Goal: Information Seeking & Learning: Learn about a topic

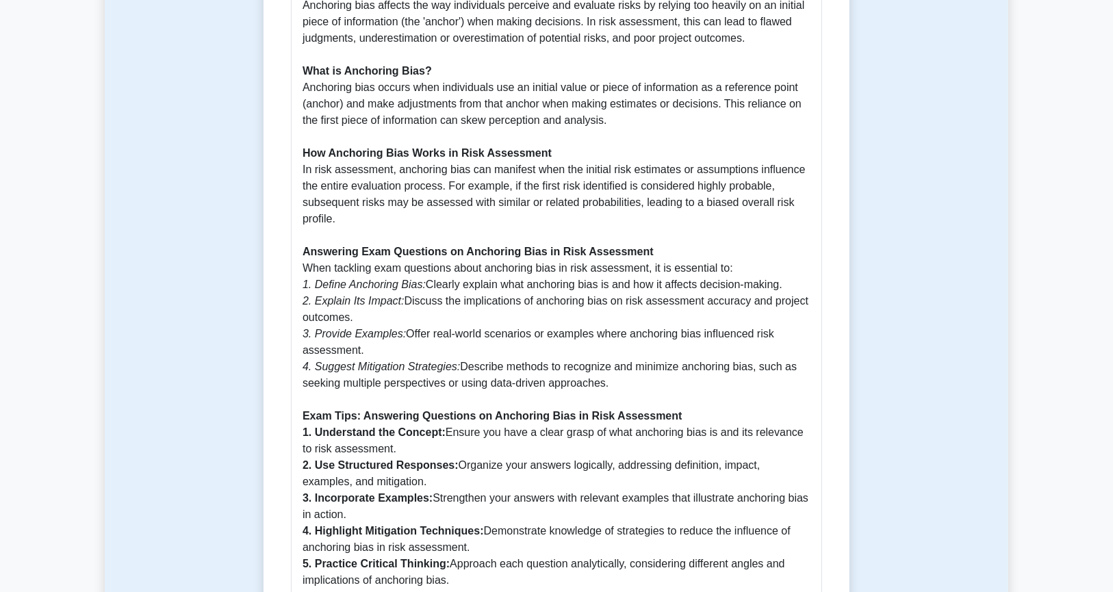
scroll to position [770, 0]
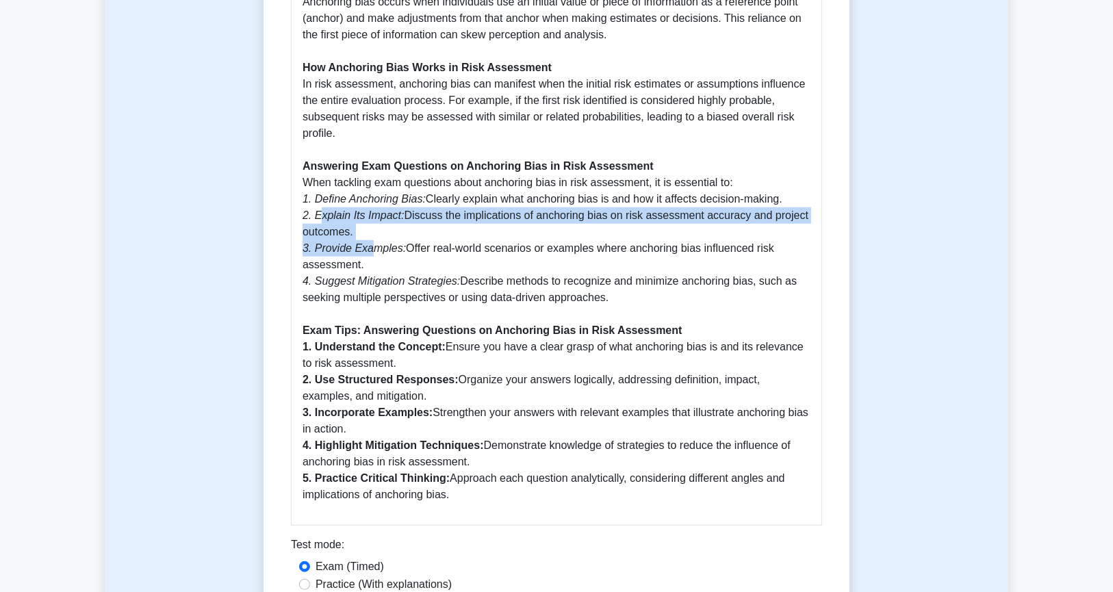
drag, startPoint x: 320, startPoint y: 224, endPoint x: 409, endPoint y: 278, distance: 104.1
click at [374, 251] on p "Introduction Anchoring bias is a common cognitive bias that can significantly i…" at bounding box center [557, 167] width 508 height 674
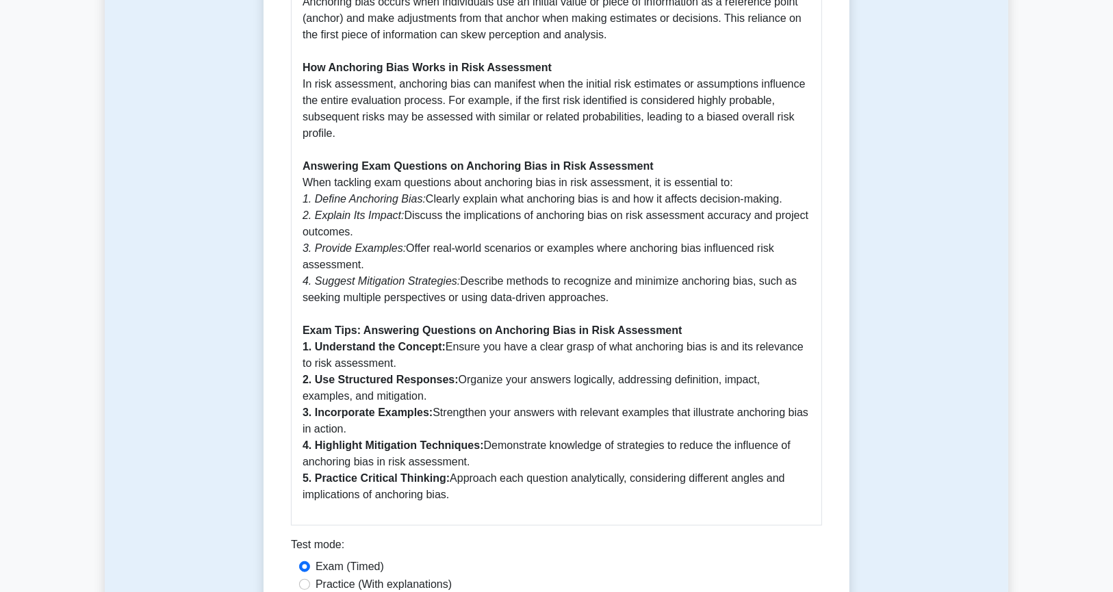
drag, startPoint x: 433, startPoint y: 310, endPoint x: 486, endPoint y: 312, distance: 52.8
click at [435, 310] on p "Introduction Anchoring bias is a common cognitive bias that can significantly i…" at bounding box center [557, 167] width 508 height 674
drag, startPoint x: 663, startPoint y: 300, endPoint x: 286, endPoint y: 170, distance: 398.4
click at [286, 170] on div "Anchoring Bias in Risk Assessment 5 minutes 5 Questions Anchoring Bias in Risk …" at bounding box center [556, 15] width 575 height 1293
click at [299, 125] on div "Anchoring Bias in Risk Assessment: Comprehensive Guide Introduction Anchoring b…" at bounding box center [556, 153] width 531 height 746
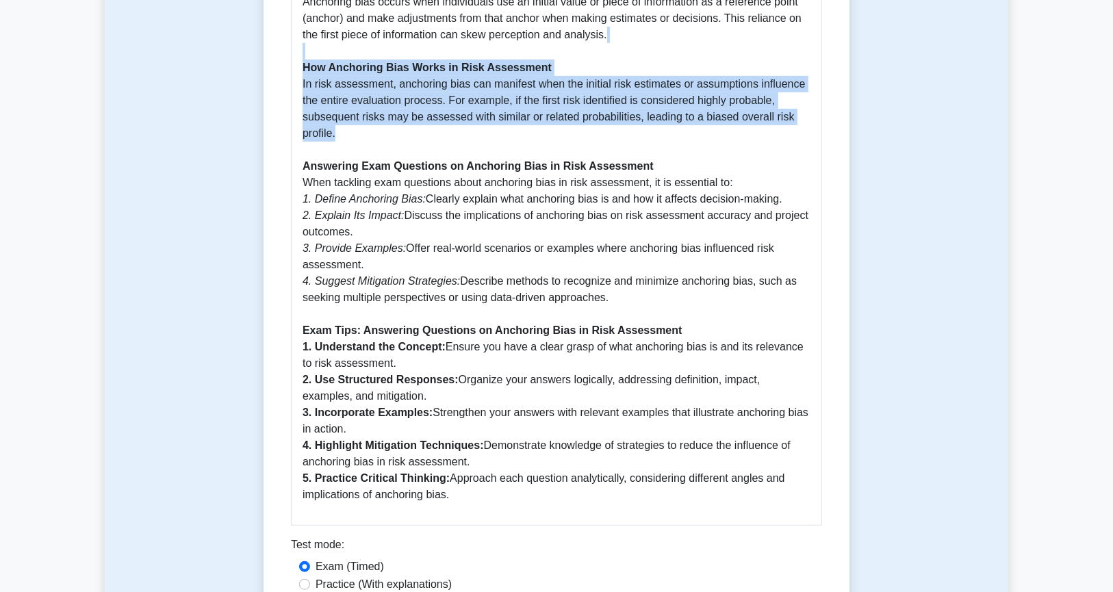
drag, startPoint x: 341, startPoint y: 135, endPoint x: 289, endPoint y: 56, distance: 94.4
click at [289, 56] on div "Anchoring Bias in Risk Assessment 5 minutes 5 Questions Anchoring Bias in Risk …" at bounding box center [556, 15] width 575 height 1293
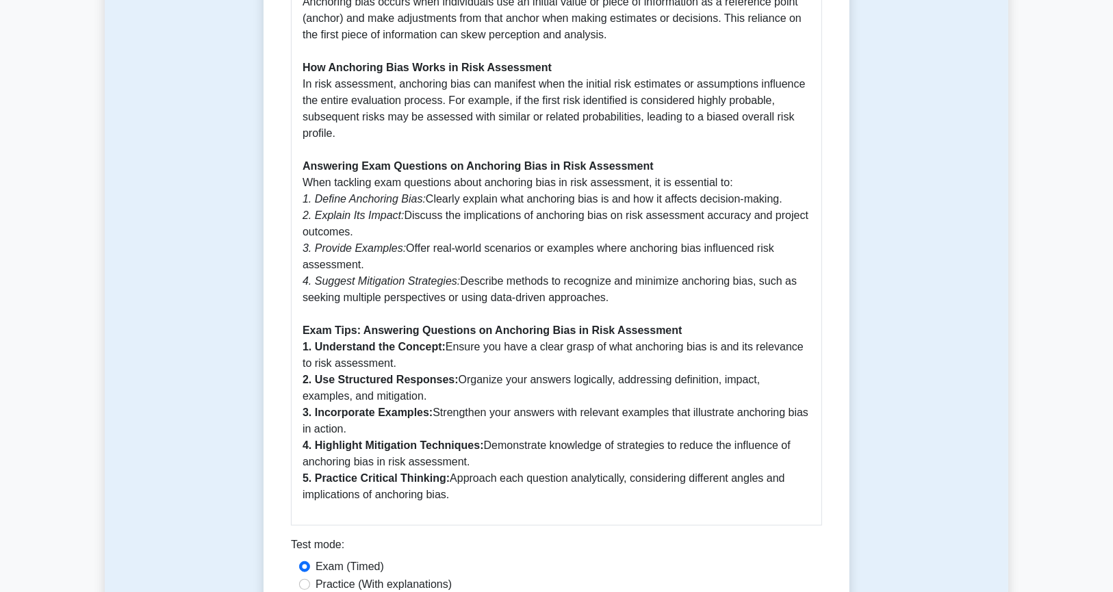
click at [322, 145] on p "Introduction Anchoring bias is a common cognitive bias that can significantly i…" at bounding box center [557, 167] width 508 height 674
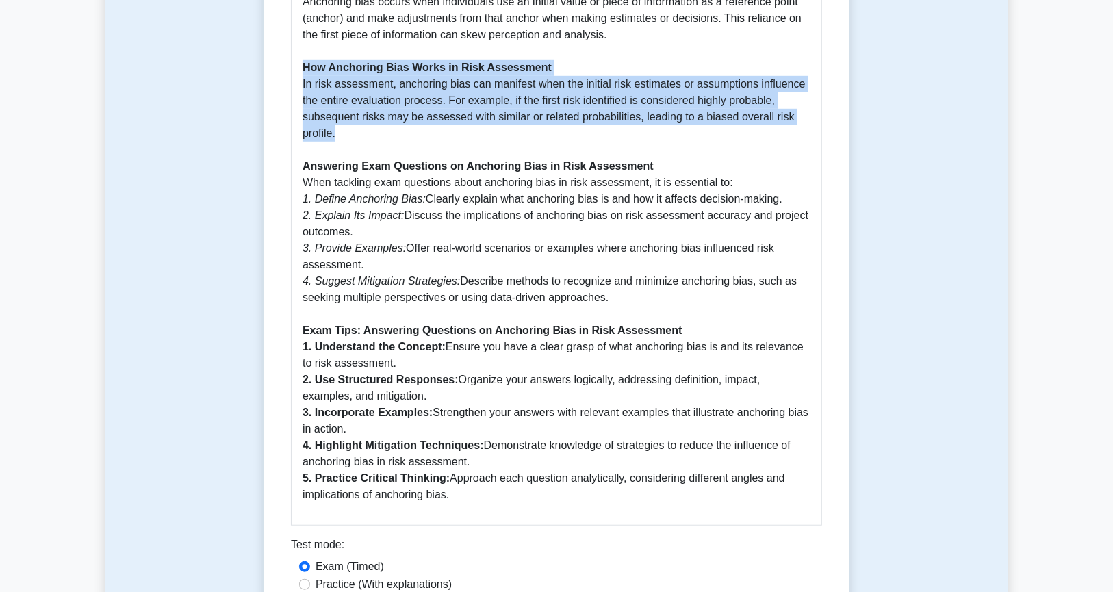
drag, startPoint x: 346, startPoint y: 134, endPoint x: 279, endPoint y: 73, distance: 90.6
click at [279, 73] on div "Anchoring Bias in Risk Assessment 5 minutes 5 Questions Anchoring Bias in Risk …" at bounding box center [556, 15] width 575 height 1293
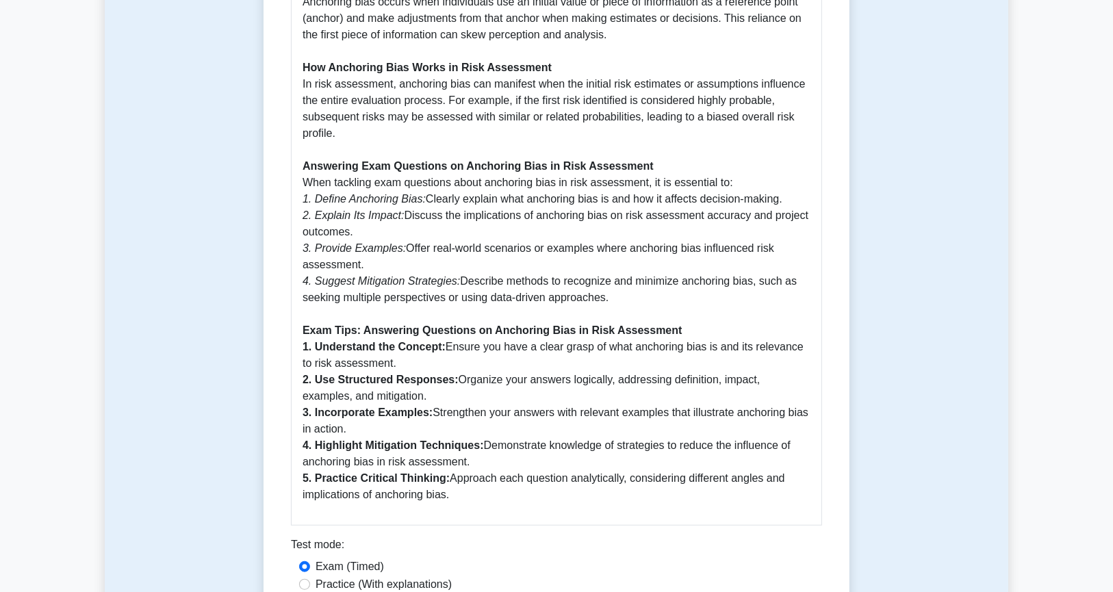
click at [353, 190] on p "Introduction Anchoring bias is a common cognitive bias that can significantly i…" at bounding box center [557, 167] width 508 height 674
drag, startPoint x: 614, startPoint y: 299, endPoint x: 292, endPoint y: 75, distance: 392.6
click at [292, 75] on div "Anchoring Bias in Risk Assessment: Comprehensive Guide Introduction Anchoring b…" at bounding box center [556, 153] width 531 height 746
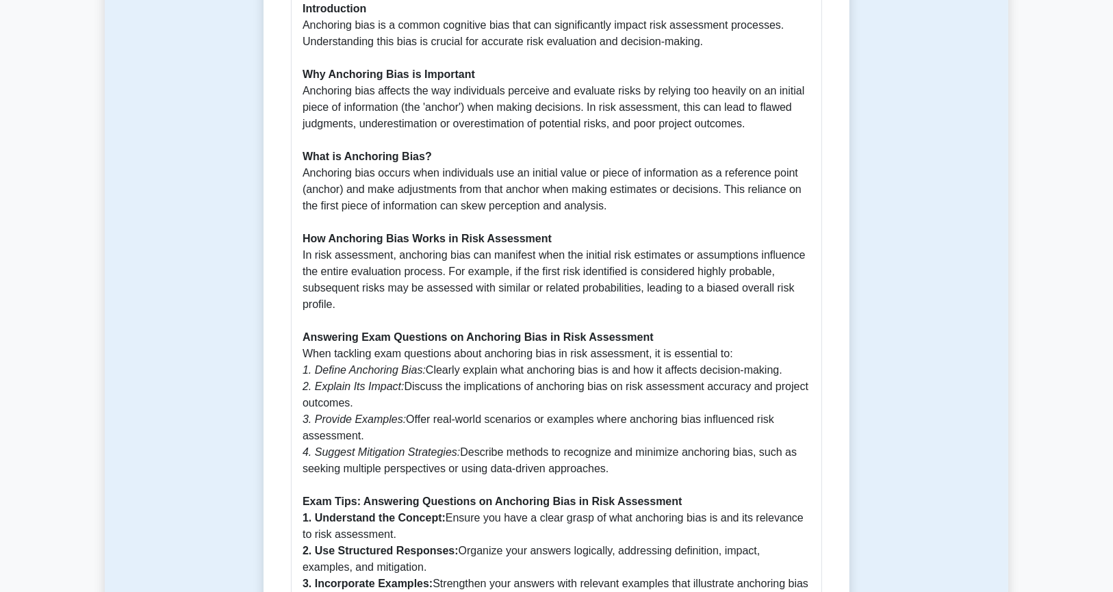
click at [298, 254] on div "Anchoring Bias in Risk Assessment: Comprehensive Guide Introduction Anchoring b…" at bounding box center [556, 324] width 531 height 746
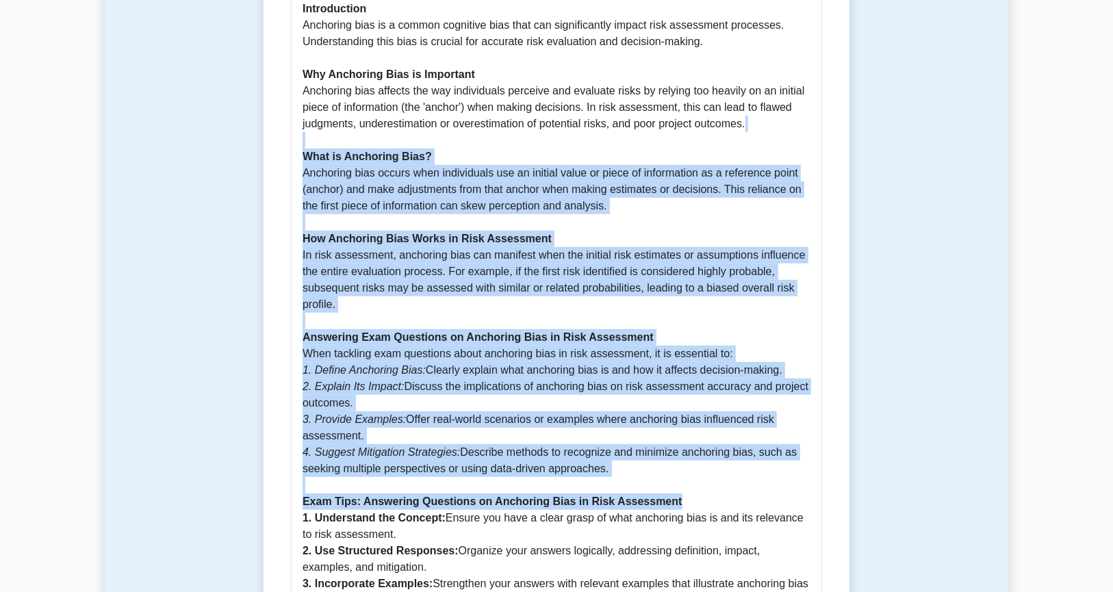
drag, startPoint x: 292, startPoint y: 142, endPoint x: 693, endPoint y: 505, distance: 540.9
click at [693, 505] on div "Anchoring Bias in Risk Assessment: Comprehensive Guide Introduction Anchoring b…" at bounding box center [556, 324] width 531 height 746
click at [685, 502] on p "Introduction Anchoring bias is a common cognitive bias that can significantly i…" at bounding box center [557, 338] width 508 height 674
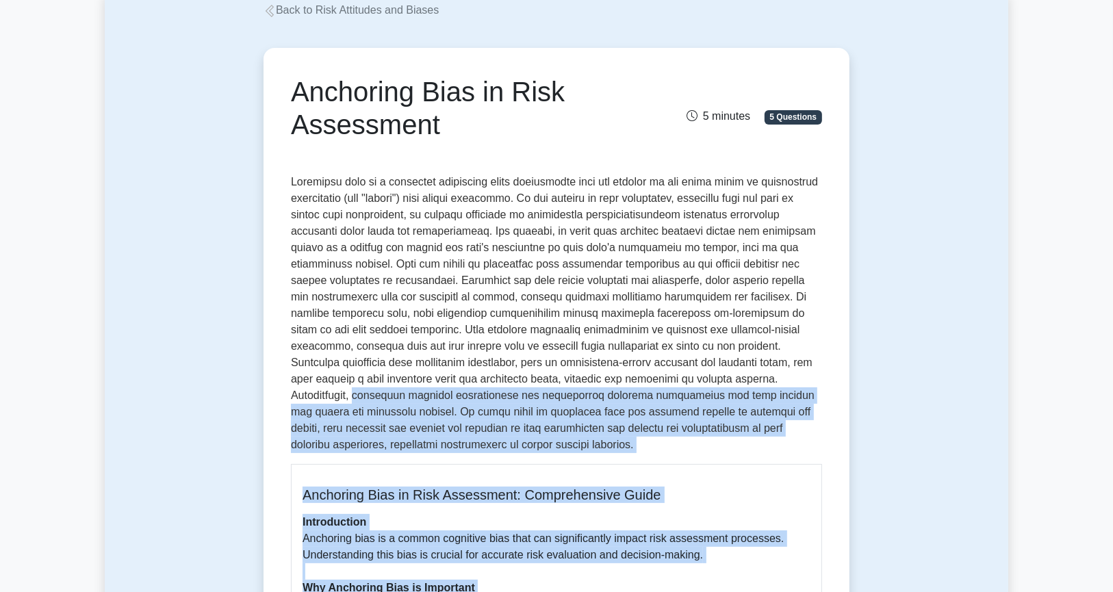
scroll to position [257, 0]
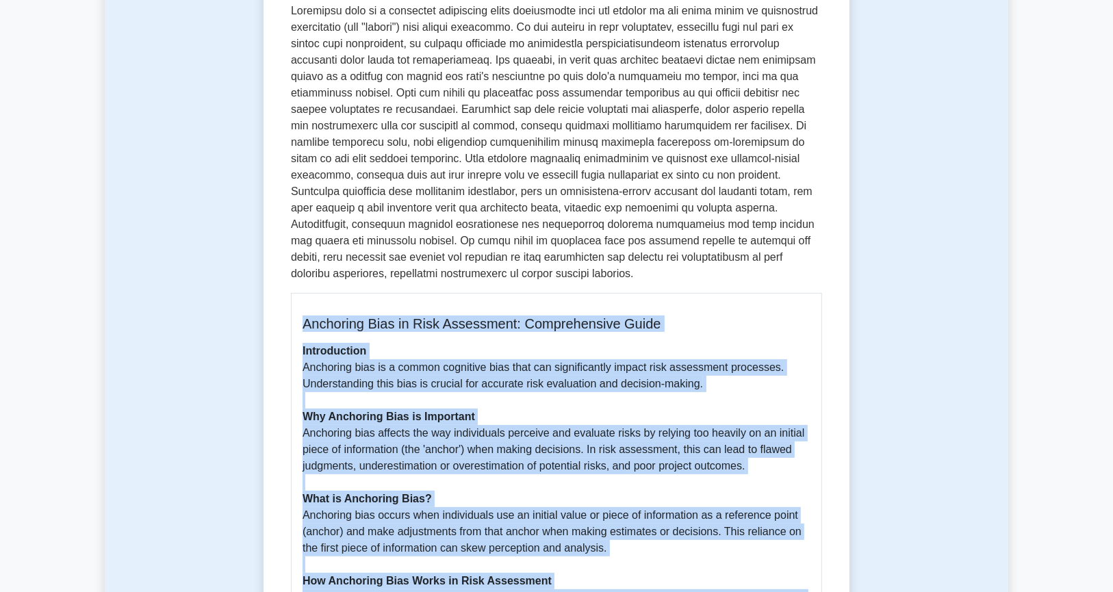
drag, startPoint x: 685, startPoint y: 502, endPoint x: 292, endPoint y: 320, distance: 433.1
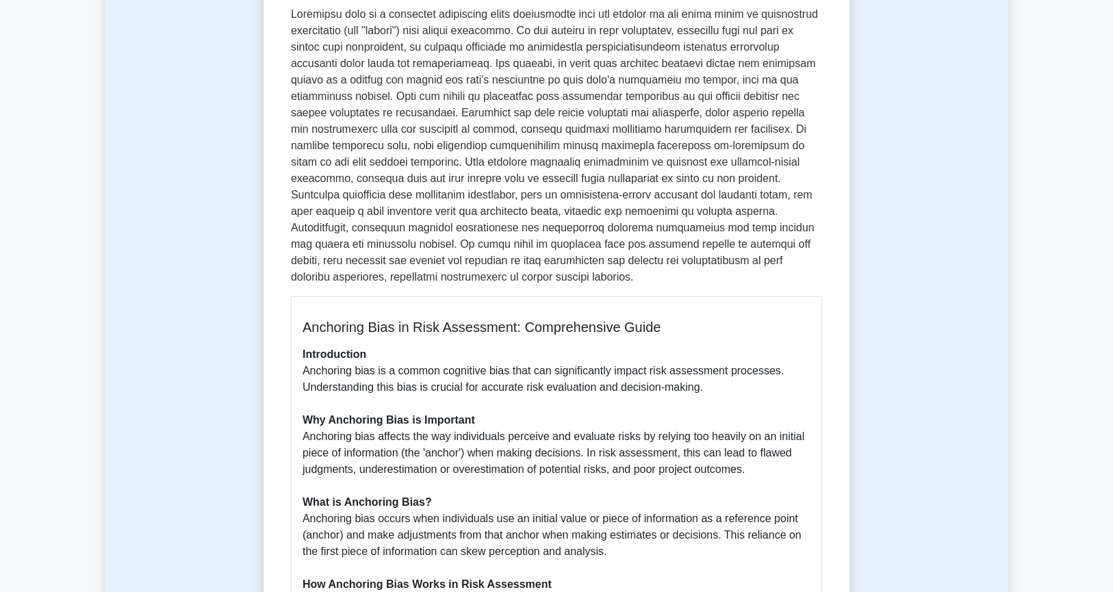
drag, startPoint x: 112, startPoint y: 407, endPoint x: 209, endPoint y: 413, distance: 98.1
click at [112, 407] on div "Anchoring Bias in Risk Assessment 5 minutes 5 Questions Anchoring Bias in Risk …" at bounding box center [557, 531] width 904 height 1369
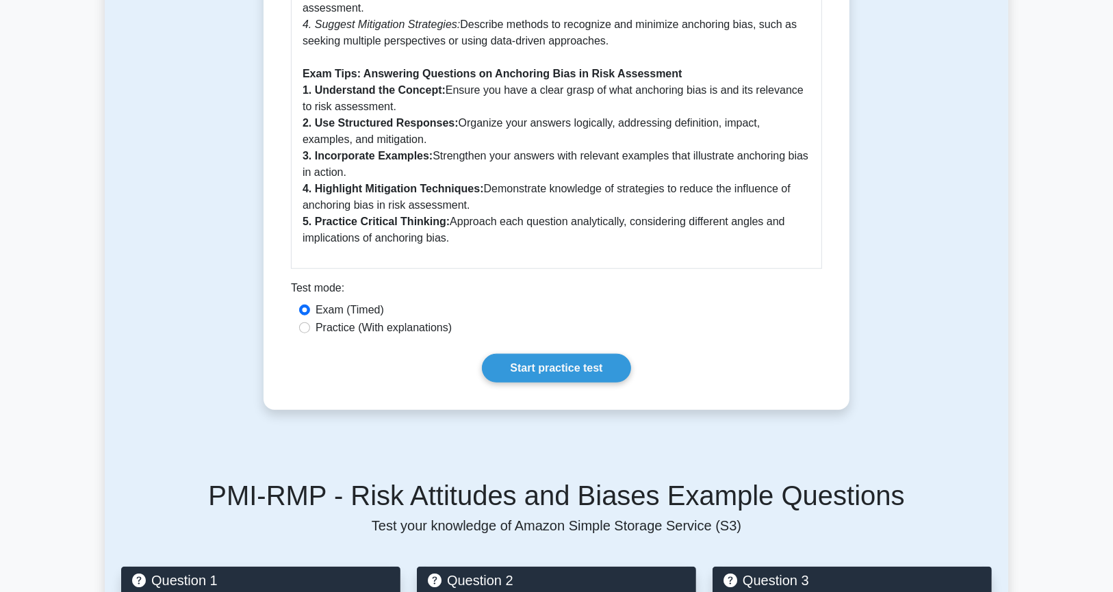
scroll to position [856, 0]
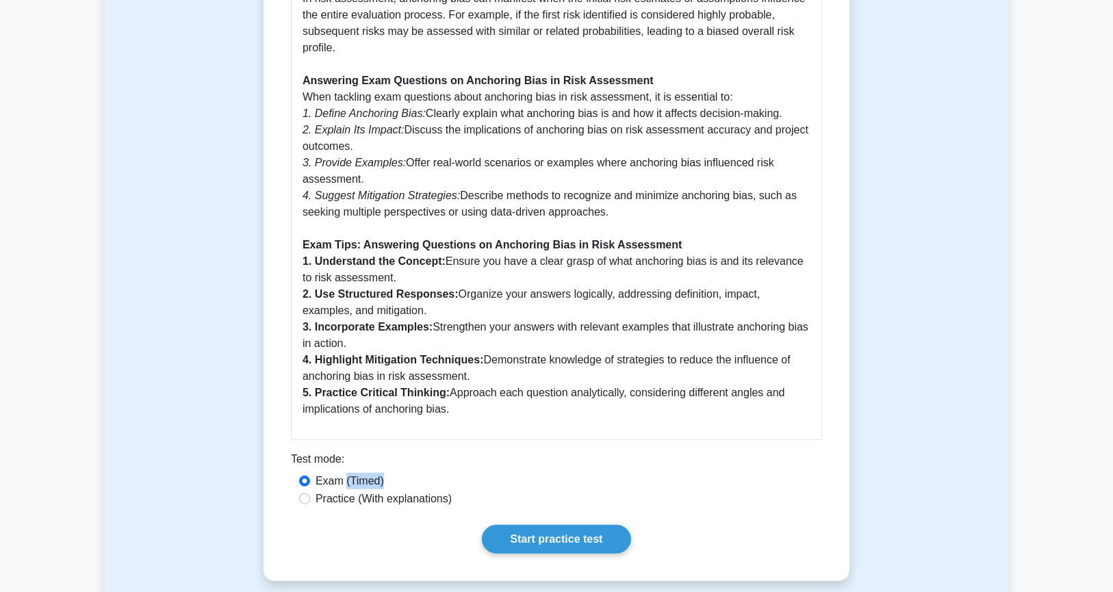
drag, startPoint x: 346, startPoint y: 488, endPoint x: 391, endPoint y: 486, distance: 45.2
click at [391, 486] on div "Exam (Timed)" at bounding box center [556, 481] width 515 height 16
click at [422, 481] on div "Exam (Timed)" at bounding box center [556, 481] width 515 height 16
drag, startPoint x: 395, startPoint y: 487, endPoint x: 470, endPoint y: 495, distance: 75.0
click at [470, 495] on div "Exam (Timed) Practice (With explanations)" at bounding box center [556, 491] width 531 height 36
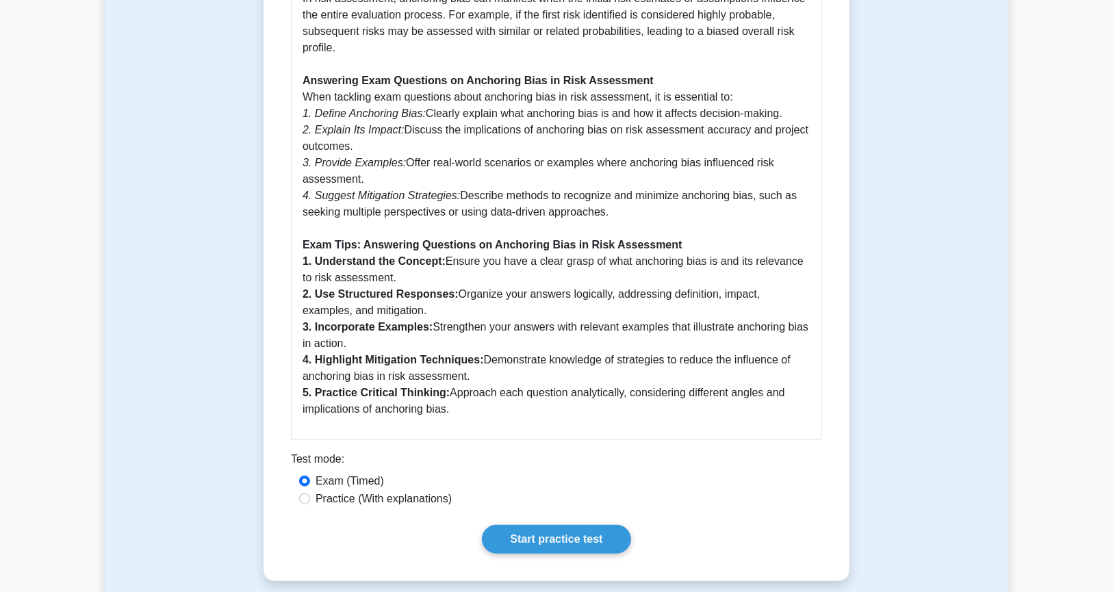
drag, startPoint x: 476, startPoint y: 507, endPoint x: 444, endPoint y: 504, distance: 32.3
click at [476, 507] on div "Practice (With explanations)" at bounding box center [556, 499] width 515 height 16
click at [349, 498] on label "Practice (With explanations)" at bounding box center [384, 499] width 136 height 16
click at [310, 498] on input "Practice (With explanations)" at bounding box center [304, 499] width 11 height 11
radio input "true"
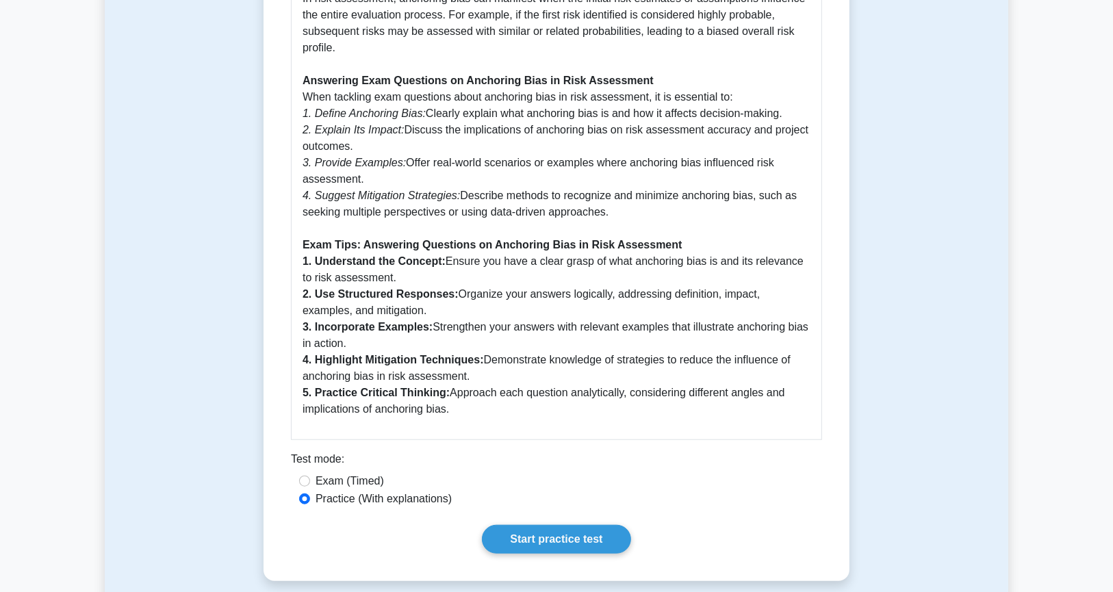
click at [339, 481] on label "Exam (Timed)" at bounding box center [350, 481] width 68 height 16
click at [310, 481] on input "Exam (Timed)" at bounding box center [304, 481] width 11 height 11
radio input "true"
drag, startPoint x: 382, startPoint y: 495, endPoint x: 312, endPoint y: 493, distance: 70.5
click at [312, 493] on div "Practice (With explanations)" at bounding box center [556, 499] width 515 height 16
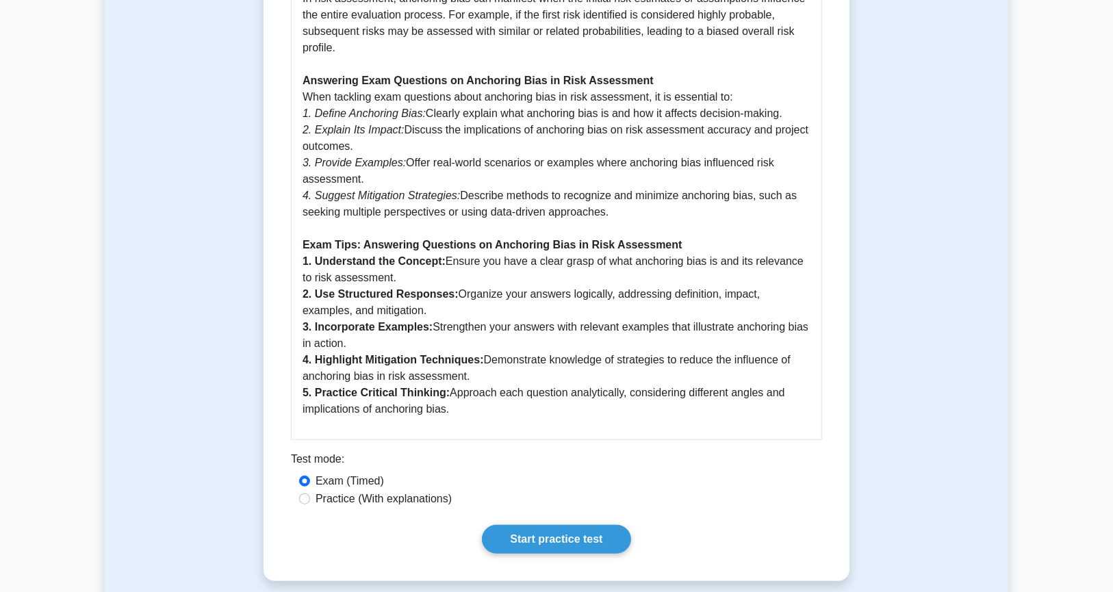
drag, startPoint x: 498, startPoint y: 494, endPoint x: 490, endPoint y: 488, distance: 10.3
click at [497, 494] on div "Practice (With explanations)" at bounding box center [556, 499] width 515 height 16
drag, startPoint x: 476, startPoint y: 329, endPoint x: 302, endPoint y: 244, distance: 193.8
click at [303, 244] on p "Introduction Anchoring bias is a common cognitive bias that can significantly i…" at bounding box center [557, 81] width 508 height 674
click at [301, 250] on div "Anchoring Bias in Risk Assessment: Comprehensive Guide Introduction Anchoring b…" at bounding box center [556, 67] width 531 height 746
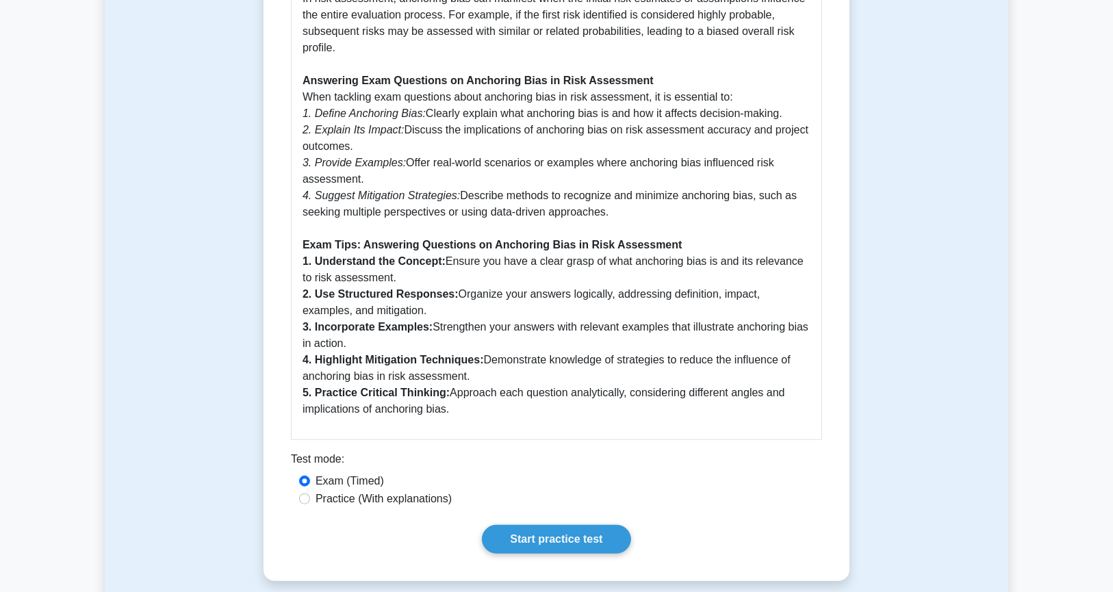
drag, startPoint x: 300, startPoint y: 241, endPoint x: 568, endPoint y: 415, distance: 319.8
click at [568, 415] on div "Anchoring Bias in Risk Assessment: Comprehensive Guide Introduction Anchoring b…" at bounding box center [556, 67] width 531 height 746
click at [555, 429] on div "Anchoring Bias in Risk Assessment: Comprehensive Guide Introduction Anchoring b…" at bounding box center [556, 67] width 531 height 746
drag, startPoint x: 295, startPoint y: 253, endPoint x: 518, endPoint y: 425, distance: 281.1
click at [518, 425] on div "Anchoring Bias in Risk Assessment: Comprehensive Guide Introduction Anchoring b…" at bounding box center [556, 67] width 531 height 746
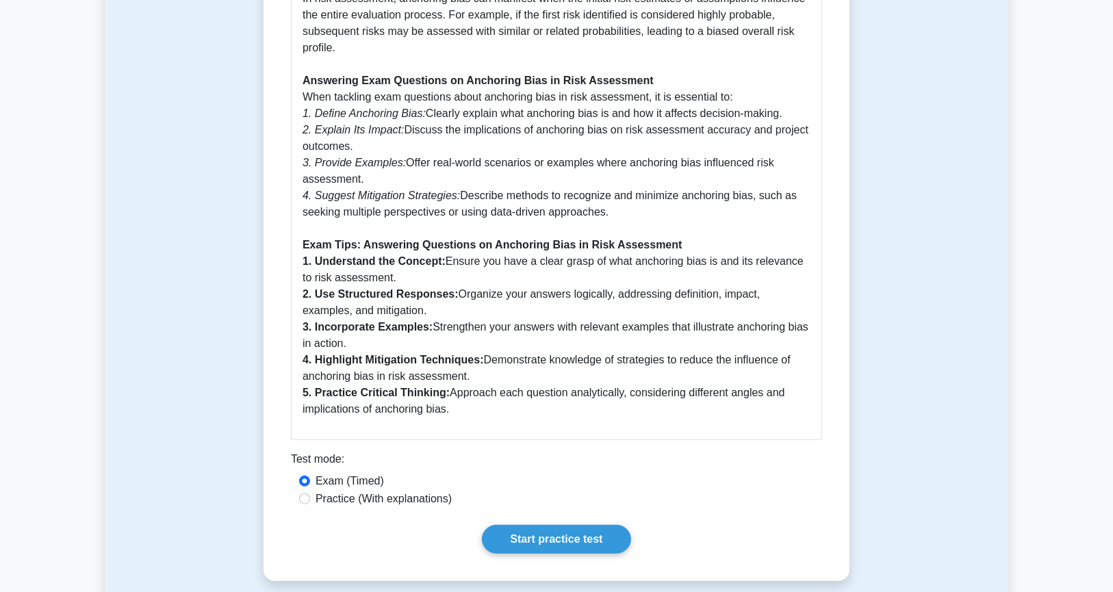
drag, startPoint x: 518, startPoint y: 425, endPoint x: 494, endPoint y: 404, distance: 31.5
click at [518, 425] on div "Anchoring Bias in Risk Assessment: Comprehensive Guide Introduction Anchoring b…" at bounding box center [556, 67] width 531 height 746
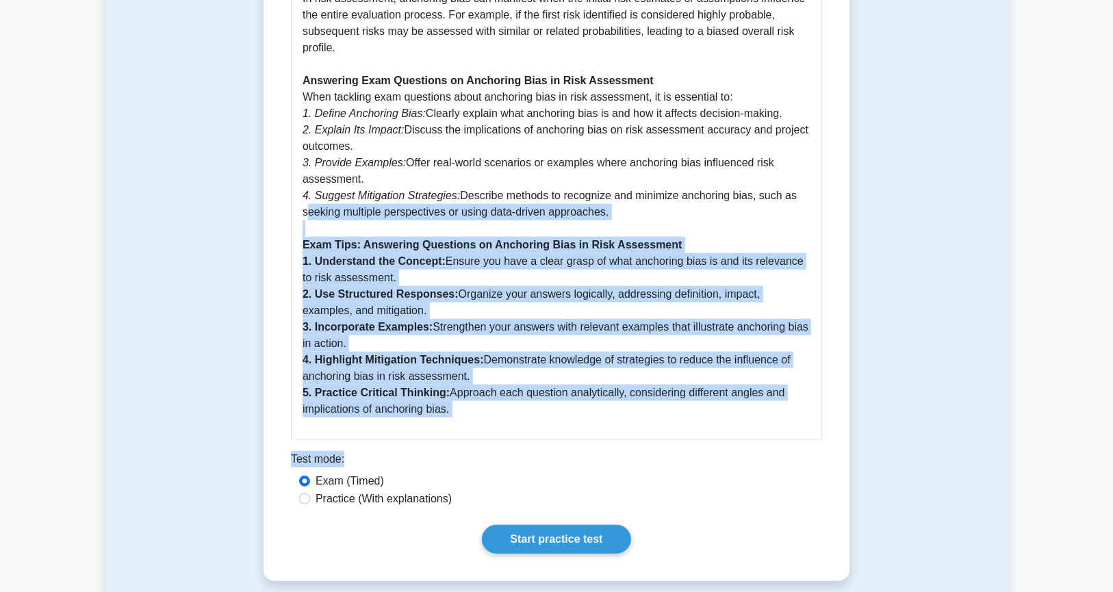
drag, startPoint x: 299, startPoint y: 218, endPoint x: 521, endPoint y: 463, distance: 330.6
drag, startPoint x: 570, startPoint y: 428, endPoint x: 528, endPoint y: 380, distance: 63.6
click at [570, 427] on div "Anchoring Bias in Risk Assessment: Comprehensive Guide Introduction Anchoring b…" at bounding box center [556, 67] width 531 height 746
click at [457, 394] on p "Introduction Anchoring bias is a common cognitive bias that can significantly i…" at bounding box center [557, 81] width 508 height 674
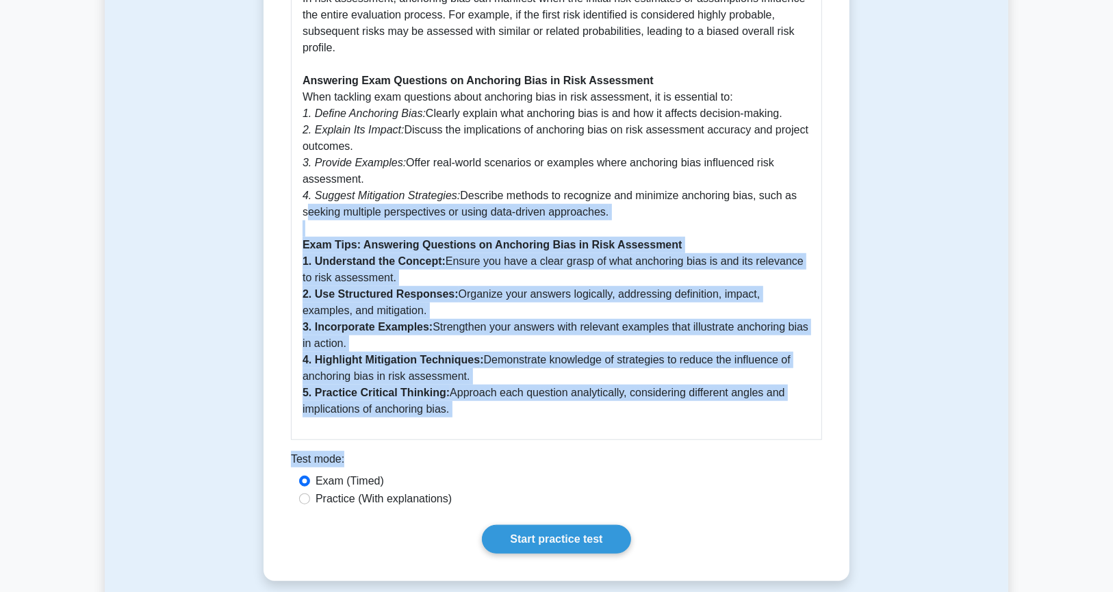
drag, startPoint x: 455, startPoint y: 413, endPoint x: 284, endPoint y: 240, distance: 243.0
click at [344, 288] on b "2. Use Structured Responses:" at bounding box center [381, 294] width 156 height 12
drag, startPoint x: 299, startPoint y: 240, endPoint x: 531, endPoint y: 416, distance: 290.3
click at [531, 416] on div "Anchoring Bias in Risk Assessment: Comprehensive Guide Introduction Anchoring b…" at bounding box center [556, 67] width 531 height 746
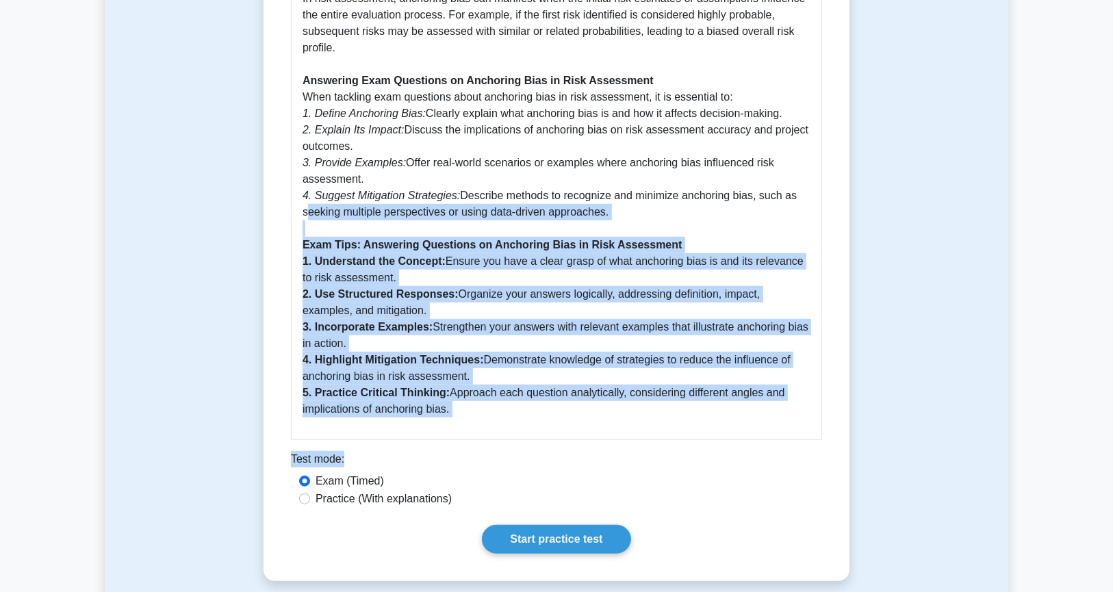
click at [497, 390] on p "Introduction Anchoring bias is a common cognitive bias that can significantly i…" at bounding box center [557, 81] width 508 height 674
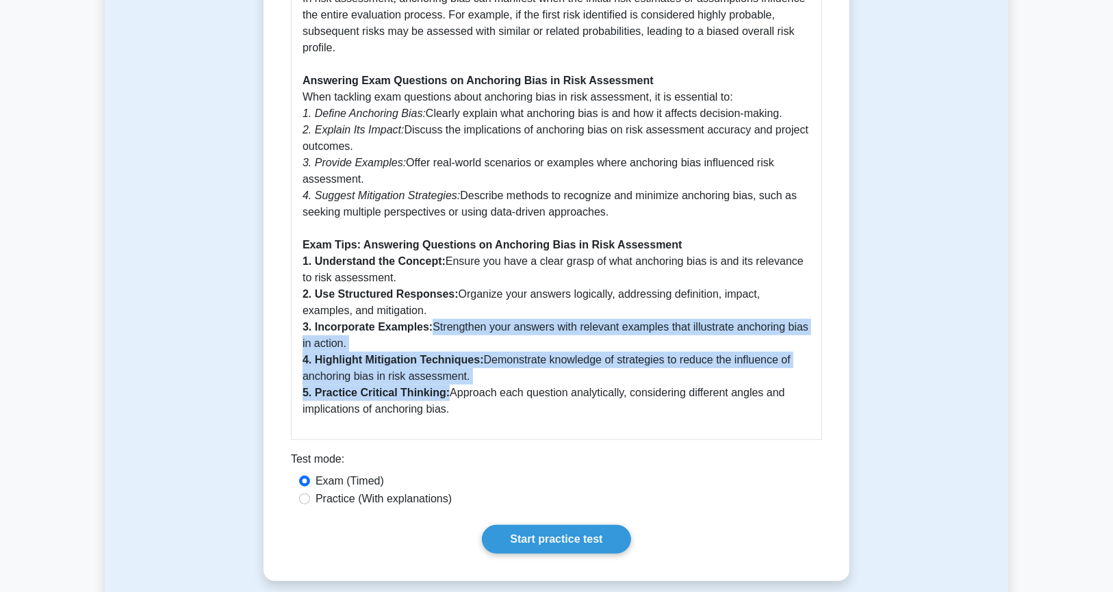
drag, startPoint x: 401, startPoint y: 351, endPoint x: 457, endPoint y: 405, distance: 77.5
click at [446, 391] on p "Introduction Anchoring bias is a common cognitive bias that can significantly i…" at bounding box center [557, 81] width 508 height 674
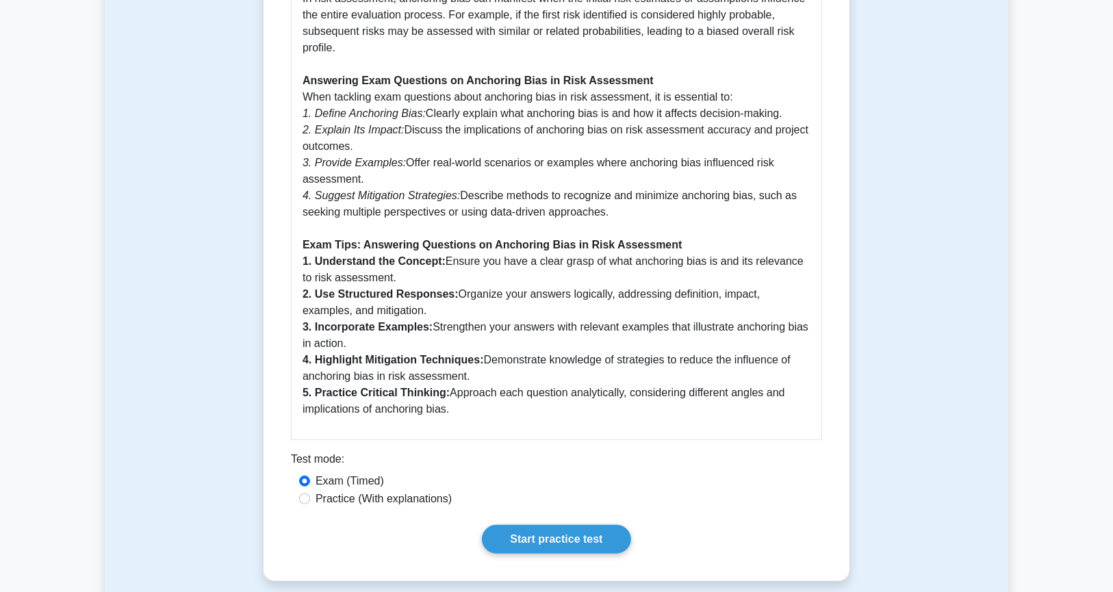
click at [457, 405] on p "Introduction Anchoring bias is a common cognitive bias that can significantly i…" at bounding box center [557, 81] width 508 height 674
drag, startPoint x: 470, startPoint y: 396, endPoint x: 473, endPoint y: 412, distance: 16.8
click at [473, 412] on p "Introduction Anchoring bias is a common cognitive bias that can significantly i…" at bounding box center [557, 81] width 508 height 674
drag, startPoint x: 470, startPoint y: 414, endPoint x: 276, endPoint y: 241, distance: 259.9
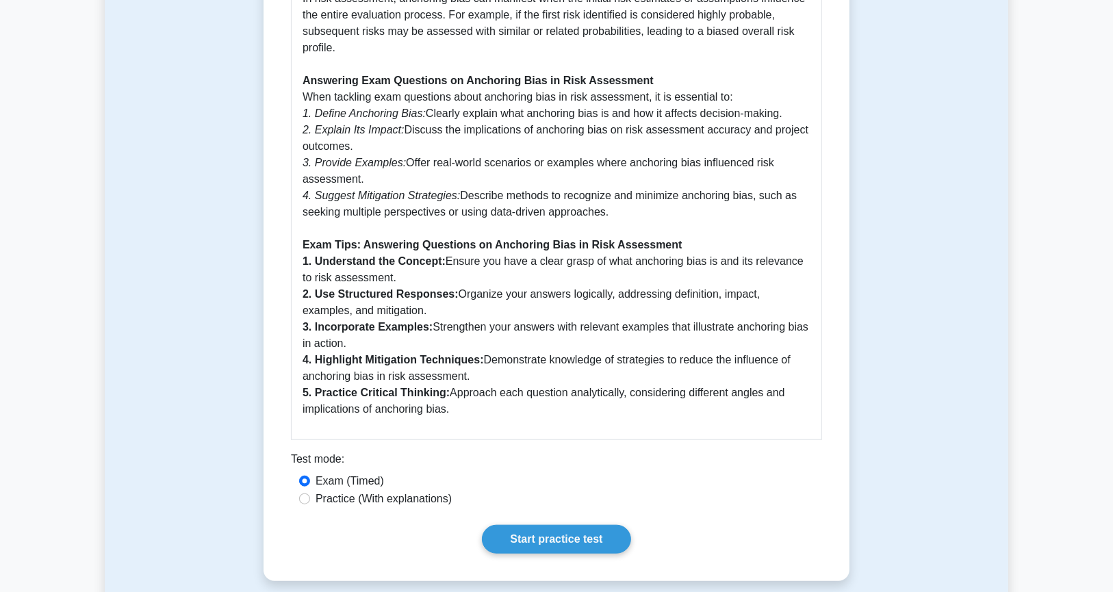
click at [296, 245] on div "Anchoring Bias in Risk Assessment: Comprehensive Guide Introduction Anchoring b…" at bounding box center [556, 67] width 531 height 746
drag, startPoint x: 293, startPoint y: 246, endPoint x: 483, endPoint y: 412, distance: 252.3
click at [483, 412] on div "Anchoring Bias in Risk Assessment: Comprehensive Guide Introduction Anchoring b…" at bounding box center [556, 67] width 531 height 746
click at [486, 413] on p "Introduction Anchoring bias is a common cognitive bias that can significantly i…" at bounding box center [557, 81] width 508 height 674
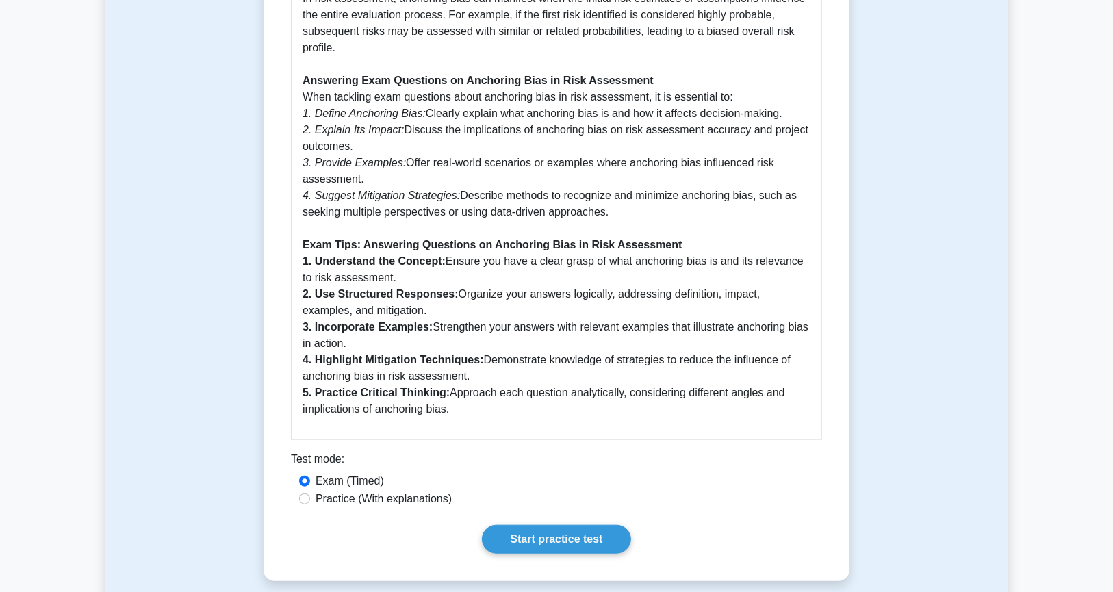
scroll to position [599, 0]
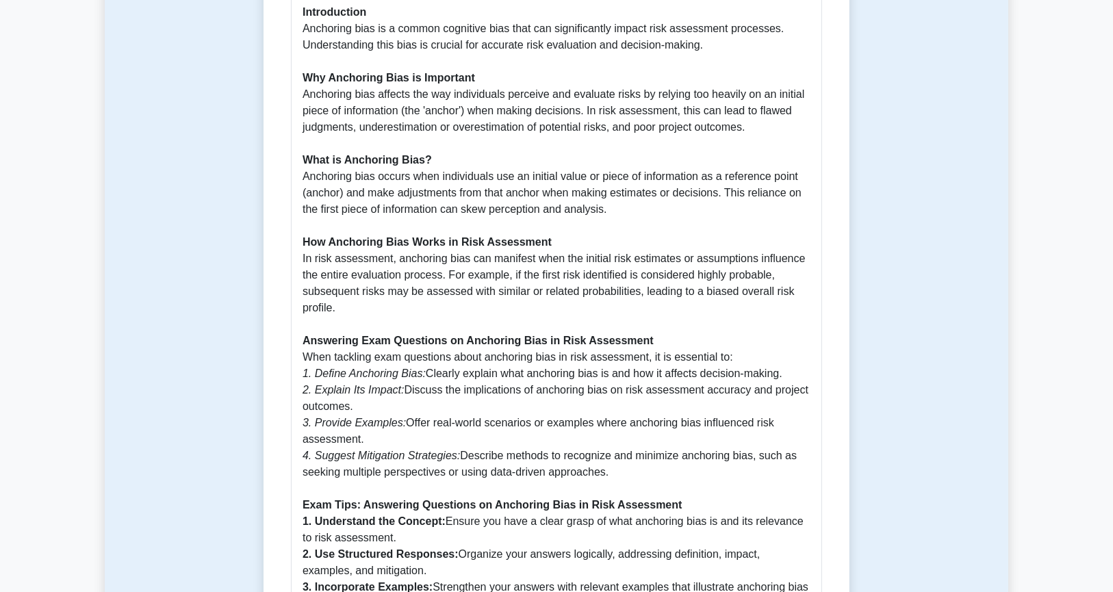
drag, startPoint x: 666, startPoint y: 466, endPoint x: 244, endPoint y: 340, distance: 440.8
click at [244, 340] on div "Anchoring Bias in Risk Assessment 5 minutes 5 Questions Anchoring Bias in Risk …" at bounding box center [557, 189] width 904 height 1369
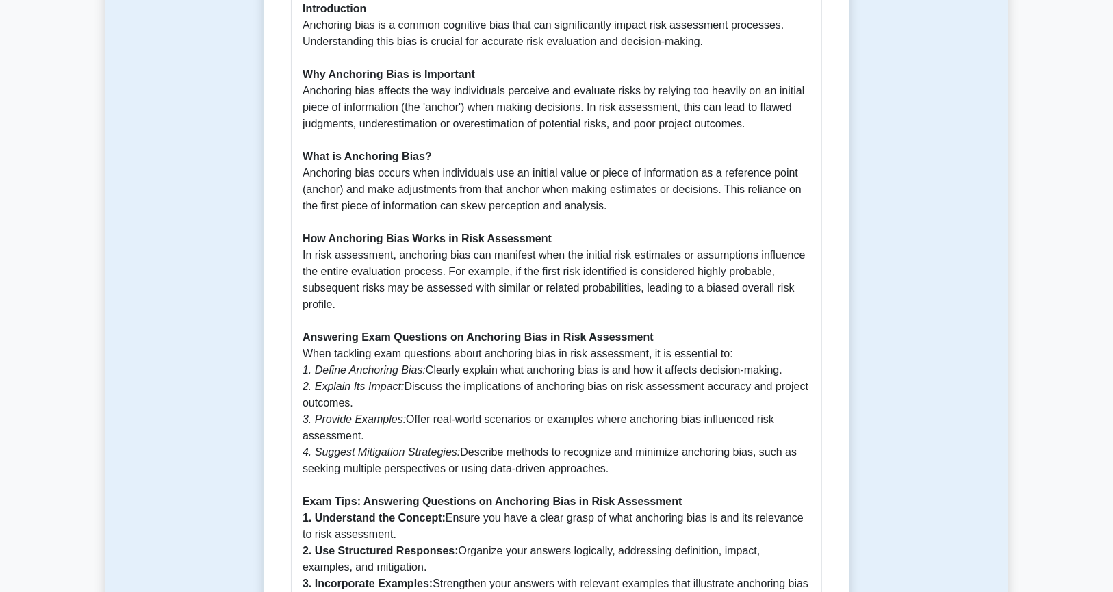
click at [343, 310] on p "Introduction Anchoring bias is a common cognitive bias that can significantly i…" at bounding box center [557, 338] width 508 height 674
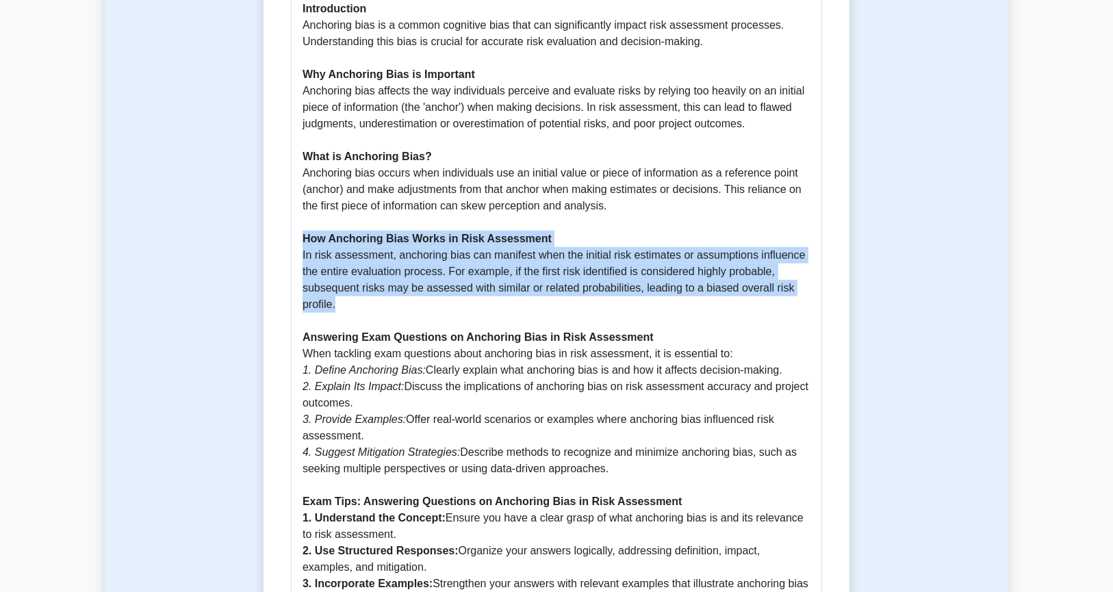
drag, startPoint x: 305, startPoint y: 275, endPoint x: 276, endPoint y: 233, distance: 50.7
click at [276, 233] on div "Anchoring Bias in Risk Assessment 5 minutes 5 Questions Anchoring Bias in Risk …" at bounding box center [556, 186] width 575 height 1293
click at [353, 313] on p "Introduction Anchoring bias is a common cognitive bias that can significantly i…" at bounding box center [557, 338] width 508 height 674
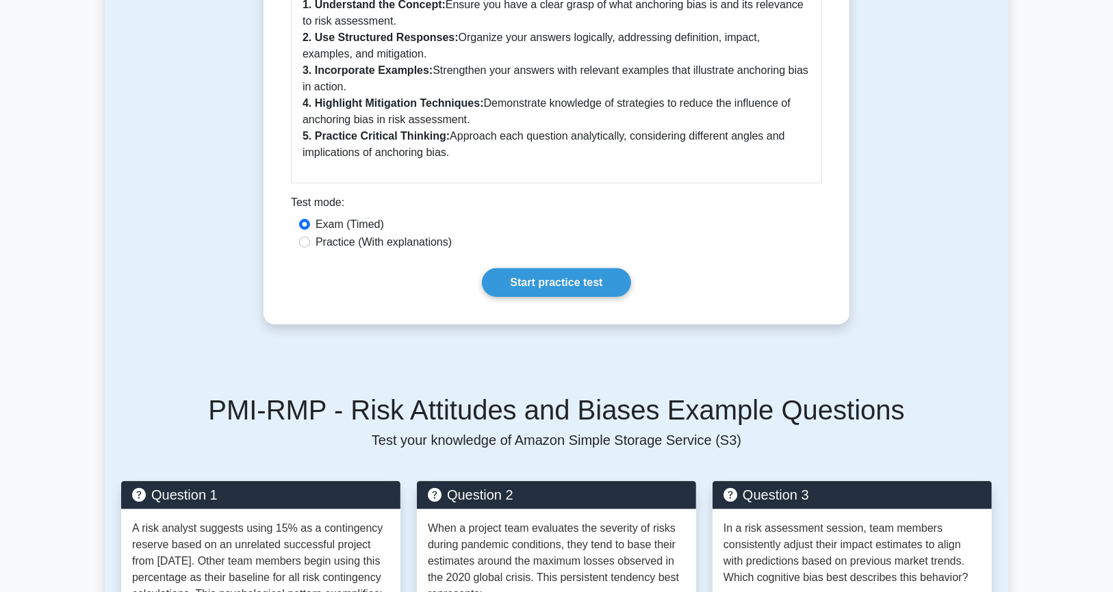
scroll to position [856, 0]
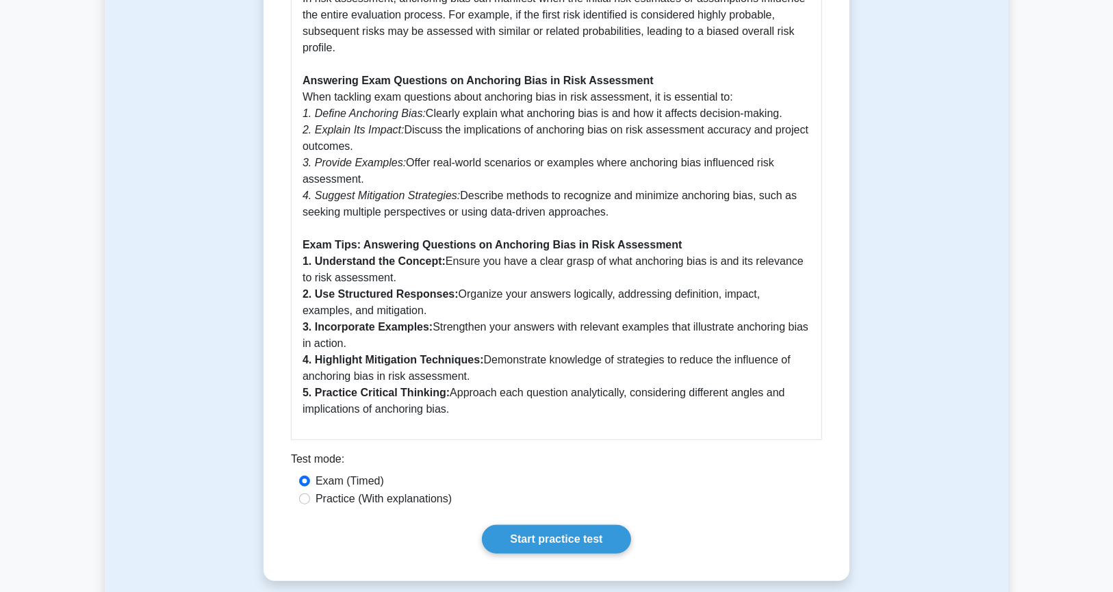
drag, startPoint x: 469, startPoint y: 406, endPoint x: 303, endPoint y: 243, distance: 232.4
click at [303, 243] on p "Introduction Anchoring bias is a common cognitive bias that can significantly i…" at bounding box center [557, 81] width 508 height 674
click at [421, 267] on b "1. Understand the Concept:" at bounding box center [374, 261] width 143 height 12
drag, startPoint x: 615, startPoint y: 216, endPoint x: 286, endPoint y: 84, distance: 353.9
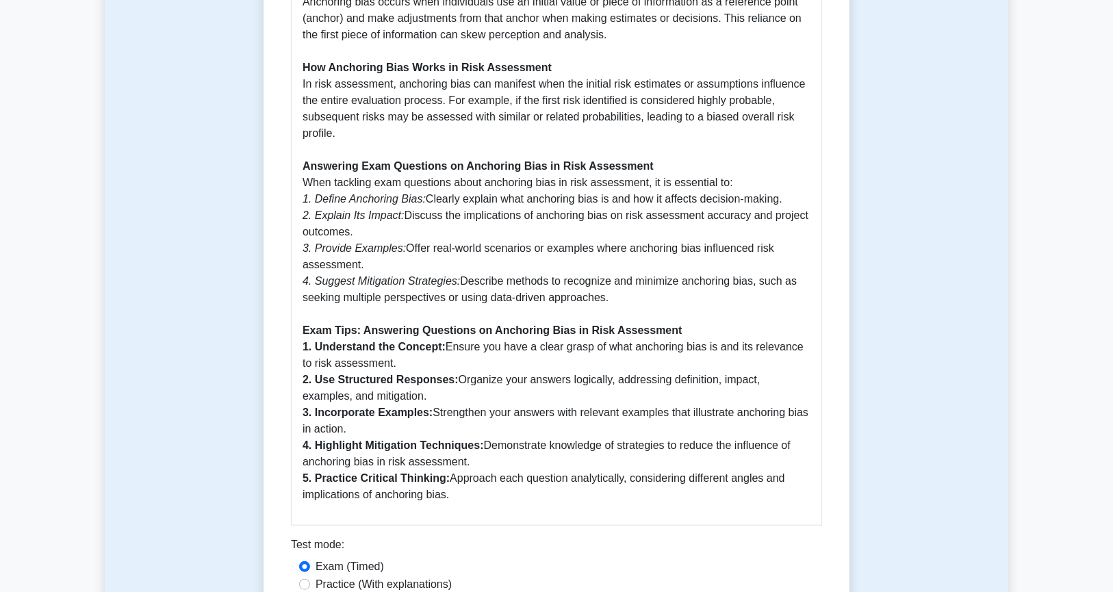
scroll to position [685, 0]
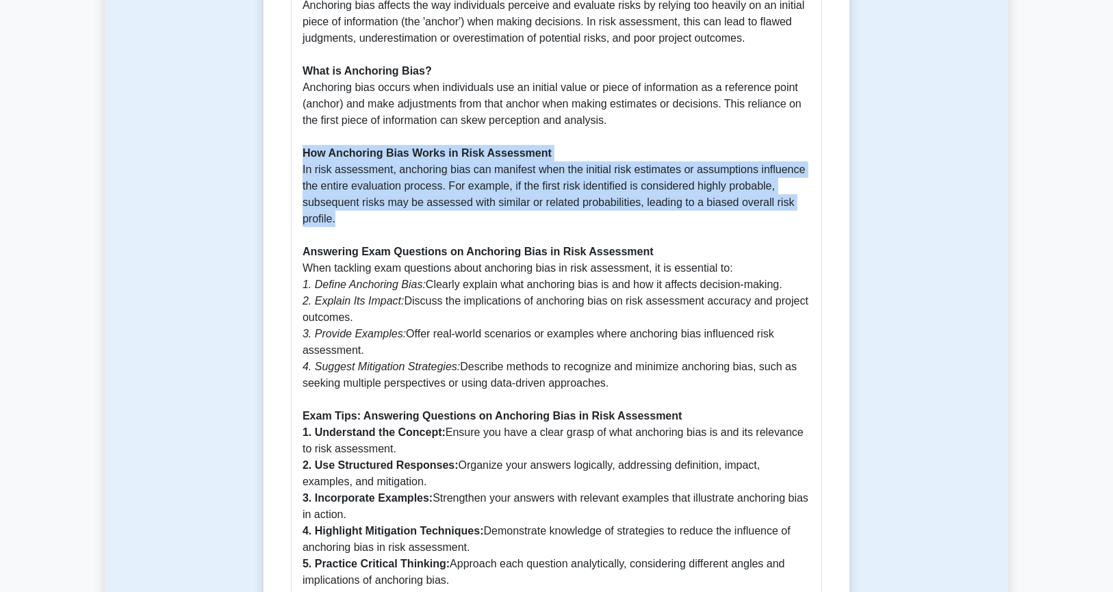
drag, startPoint x: 424, startPoint y: 207, endPoint x: 305, endPoint y: 152, distance: 132.0
click at [305, 152] on p "Introduction Anchoring bias is a common cognitive bias that can significantly i…" at bounding box center [557, 252] width 508 height 674
click at [343, 220] on p "Introduction Anchoring bias is a common cognitive bias that can significantly i…" at bounding box center [557, 252] width 508 height 674
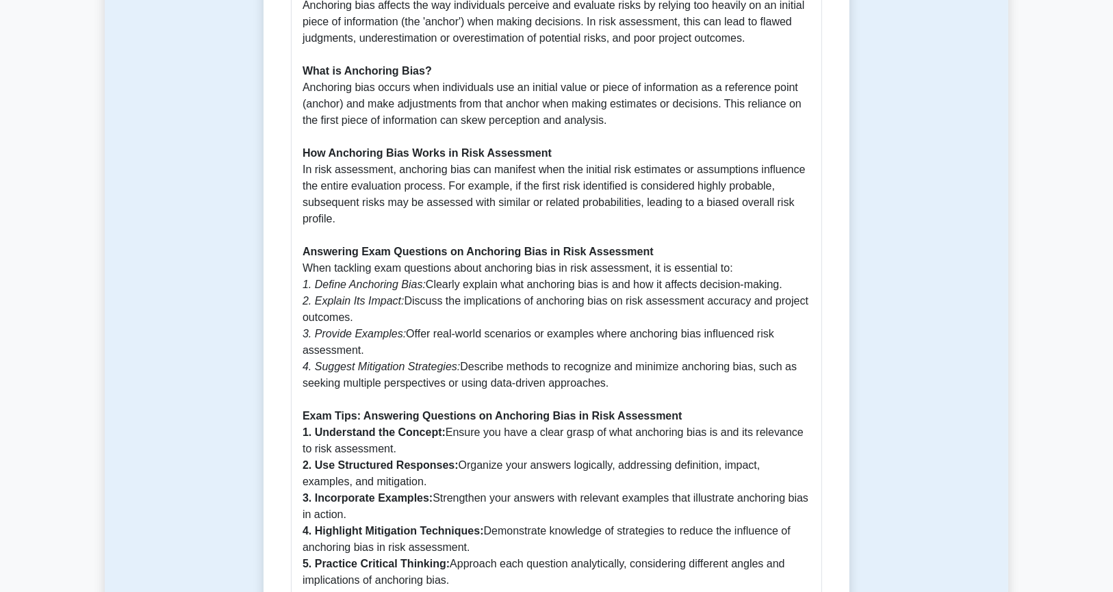
scroll to position [513, 0]
